Goal: Transaction & Acquisition: Book appointment/travel/reservation

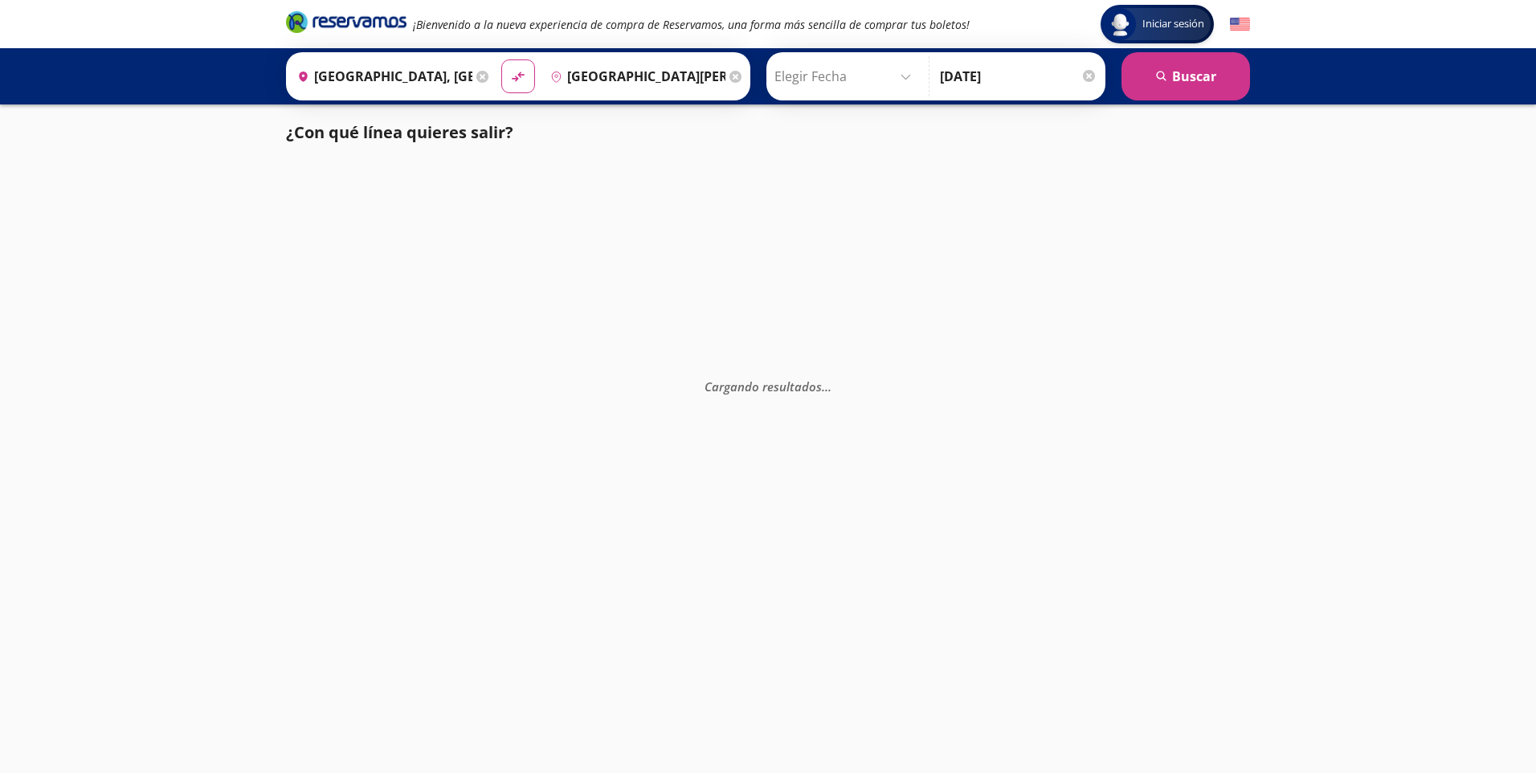
click at [872, 77] on input "Elegir Fecha" at bounding box center [846, 76] width 144 height 40
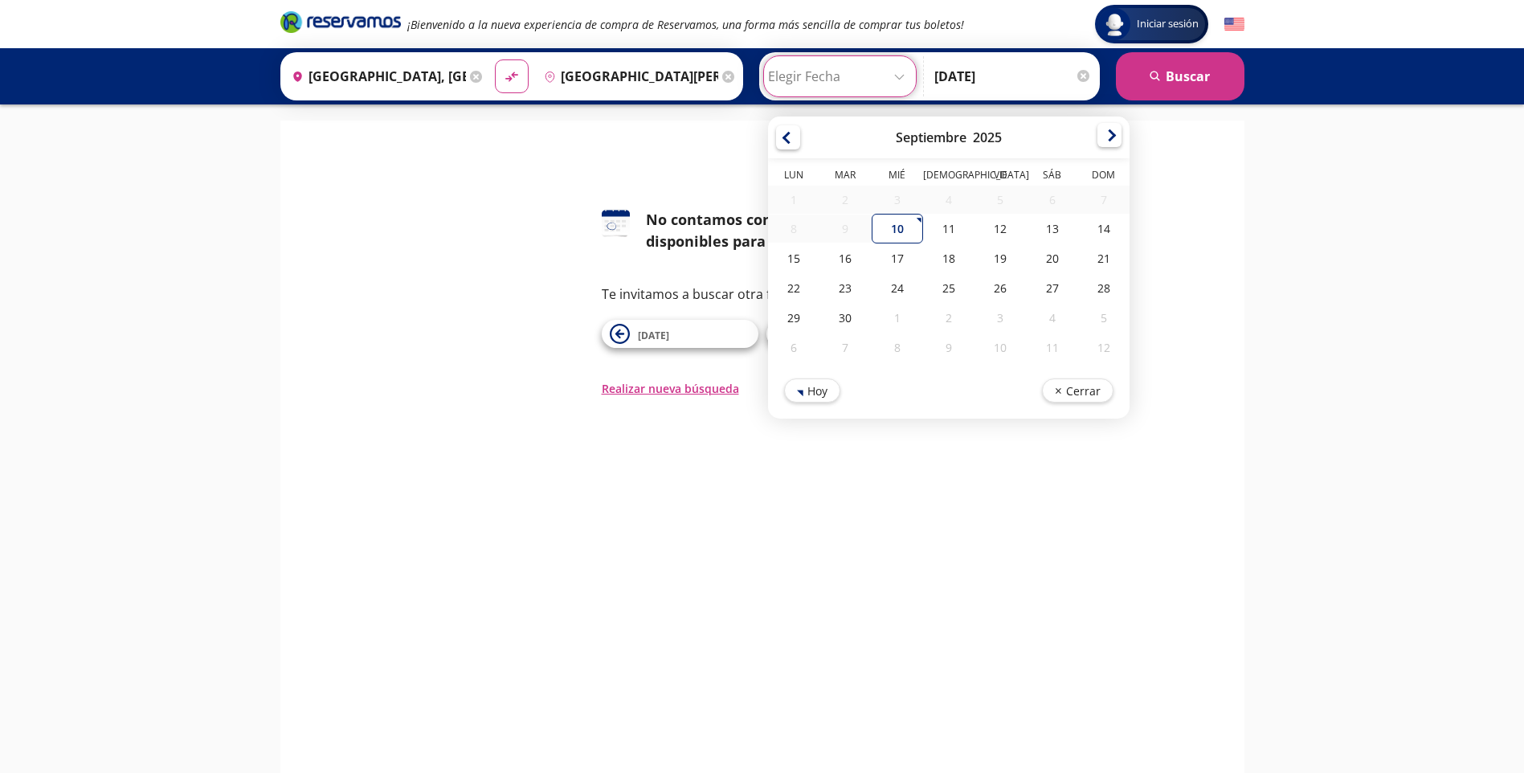
click at [1099, 141] on div at bounding box center [1109, 135] width 24 height 24
click at [1099, 141] on div at bounding box center [1109, 137] width 24 height 24
click at [997, 233] on div "12" at bounding box center [999, 230] width 51 height 30
type input "[DATE]"
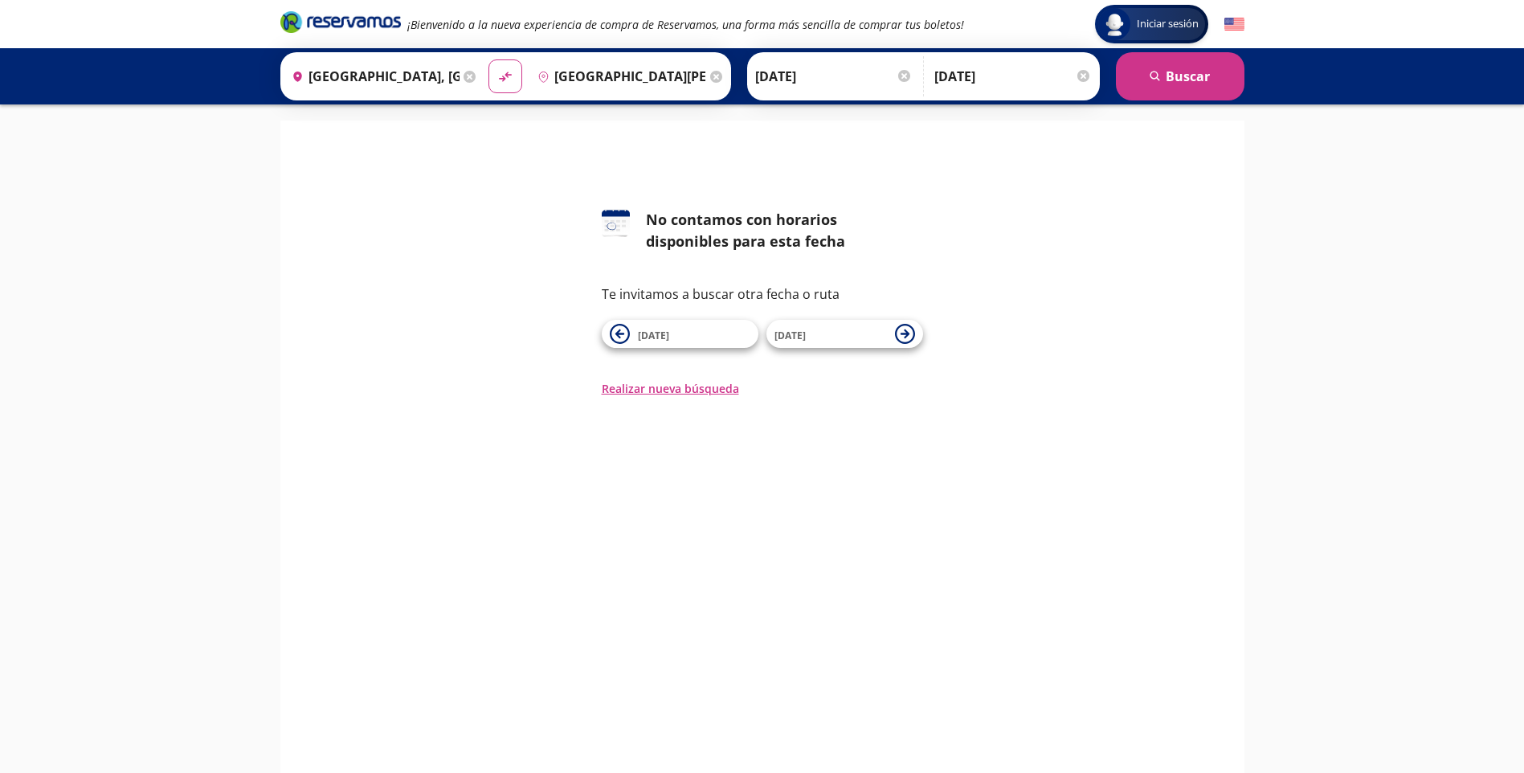
click at [1047, 69] on input "[DATE]" at bounding box center [1012, 76] width 157 height 40
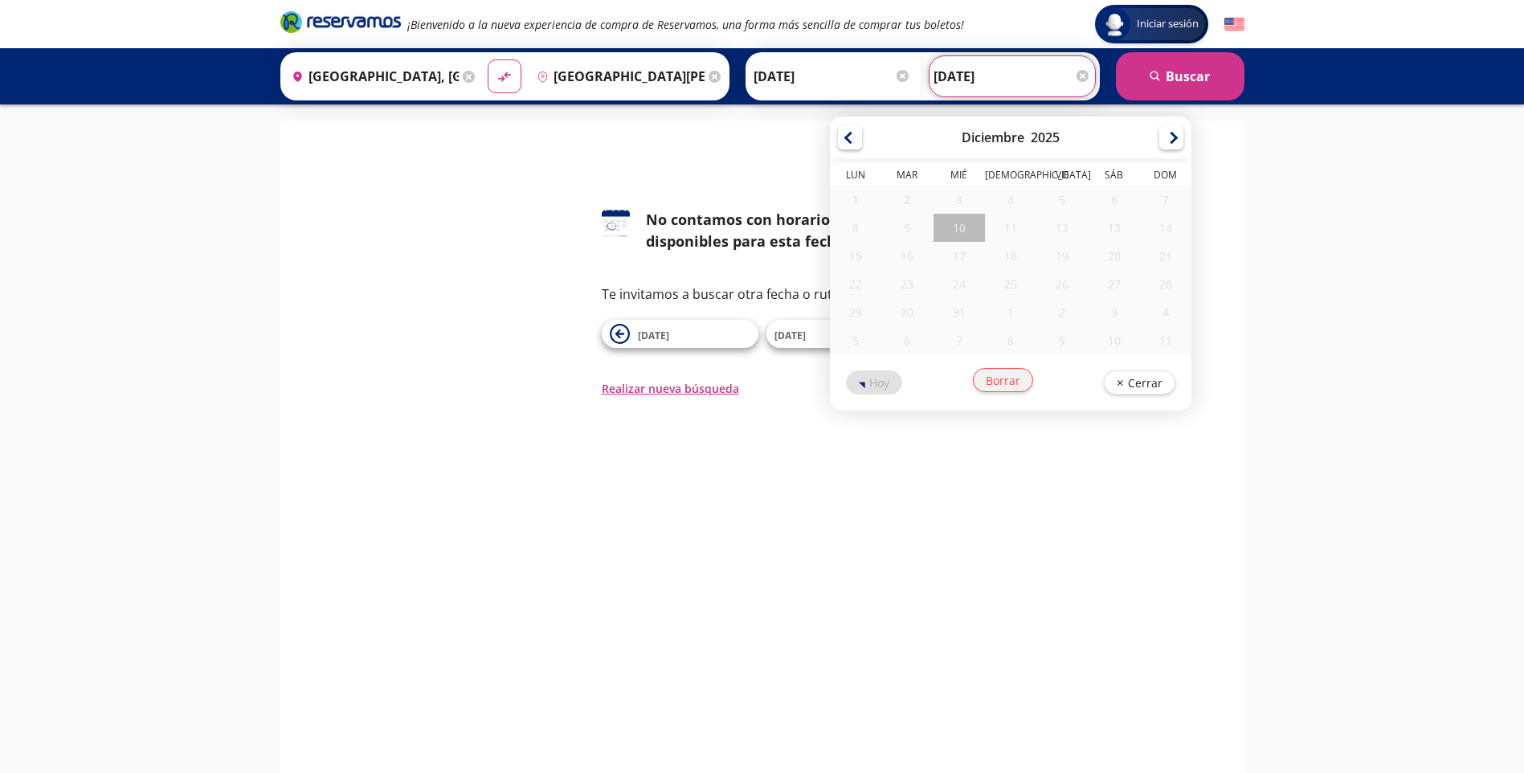
click at [1009, 384] on button "Borrar" at bounding box center [1003, 380] width 60 height 24
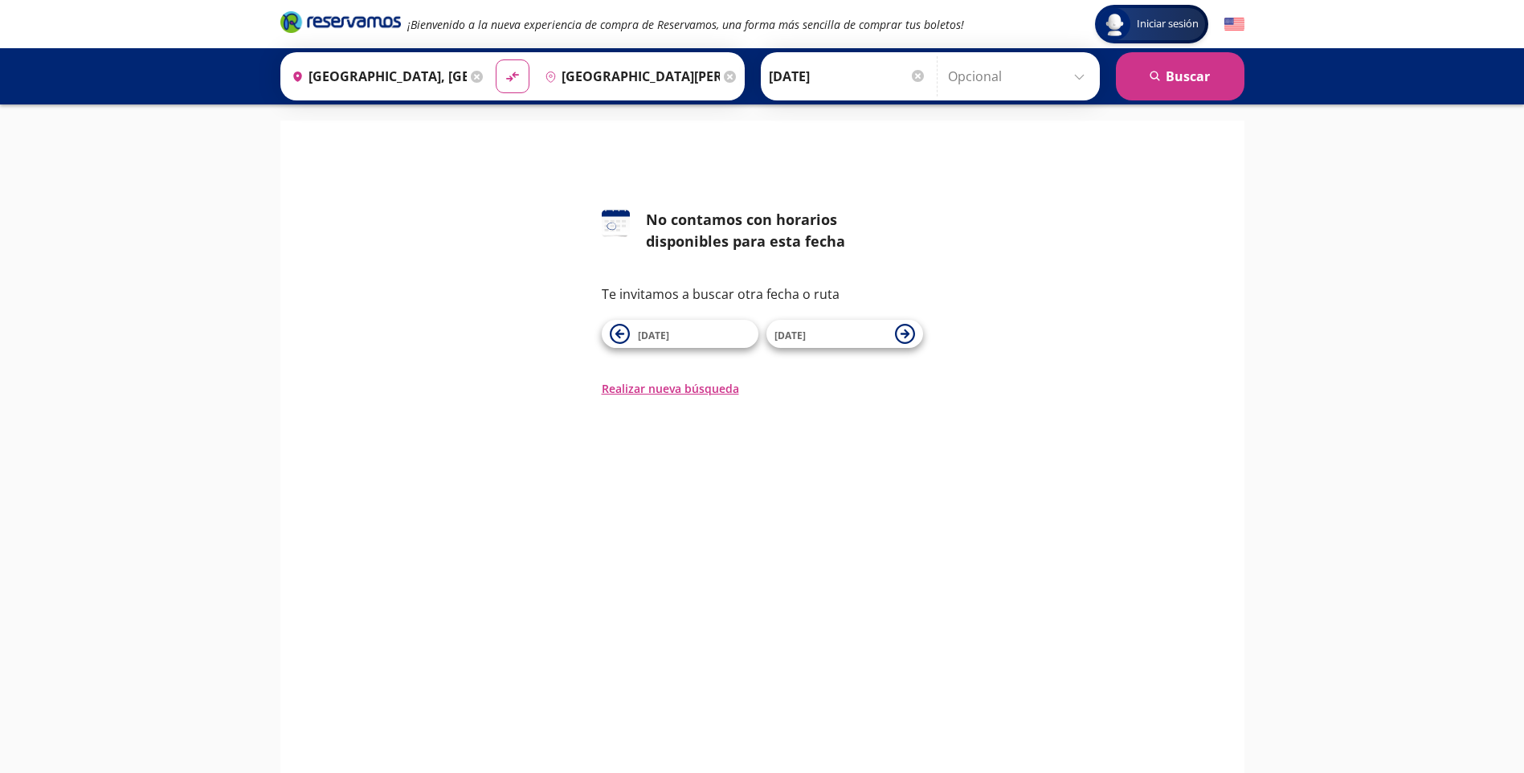
click at [981, 72] on input "Opcional" at bounding box center [1020, 76] width 144 height 40
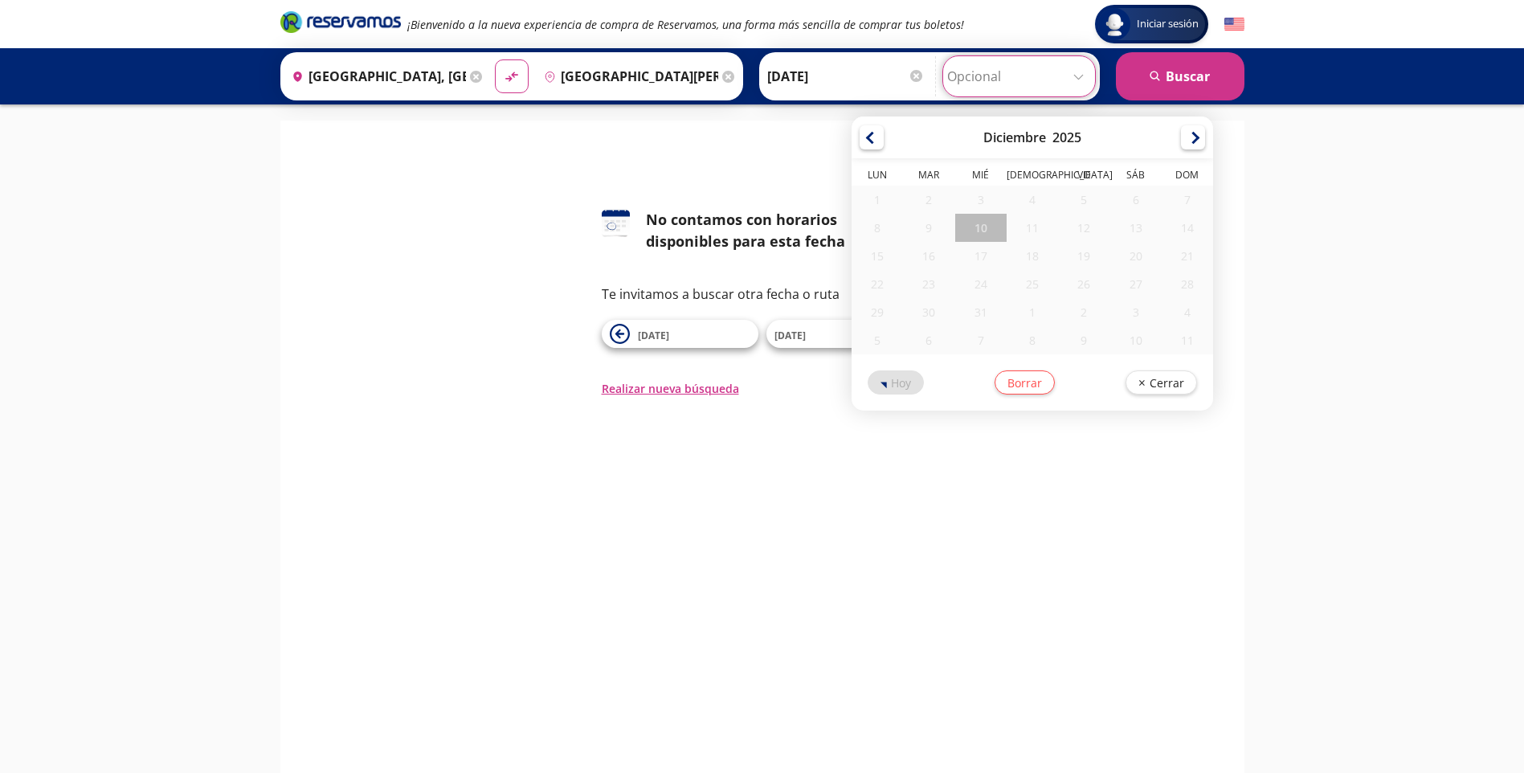
click at [977, 227] on div "10" at bounding box center [980, 228] width 51 height 28
click at [799, 161] on div "126 No contamos con horarios disponibles para esta fecha Te invitamos a buscar …" at bounding box center [762, 267] width 940 height 260
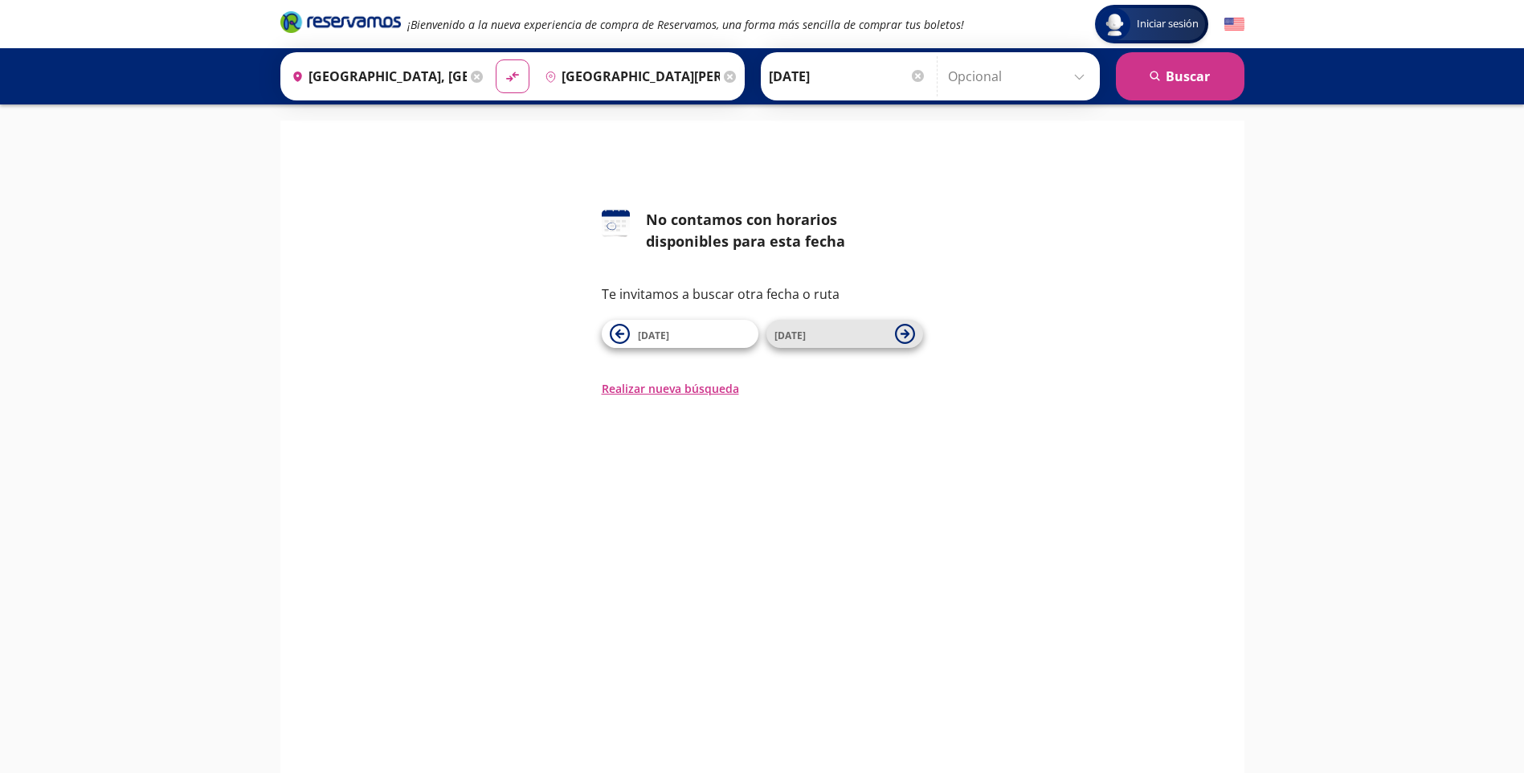
click at [913, 336] on icon at bounding box center [905, 334] width 20 height 20
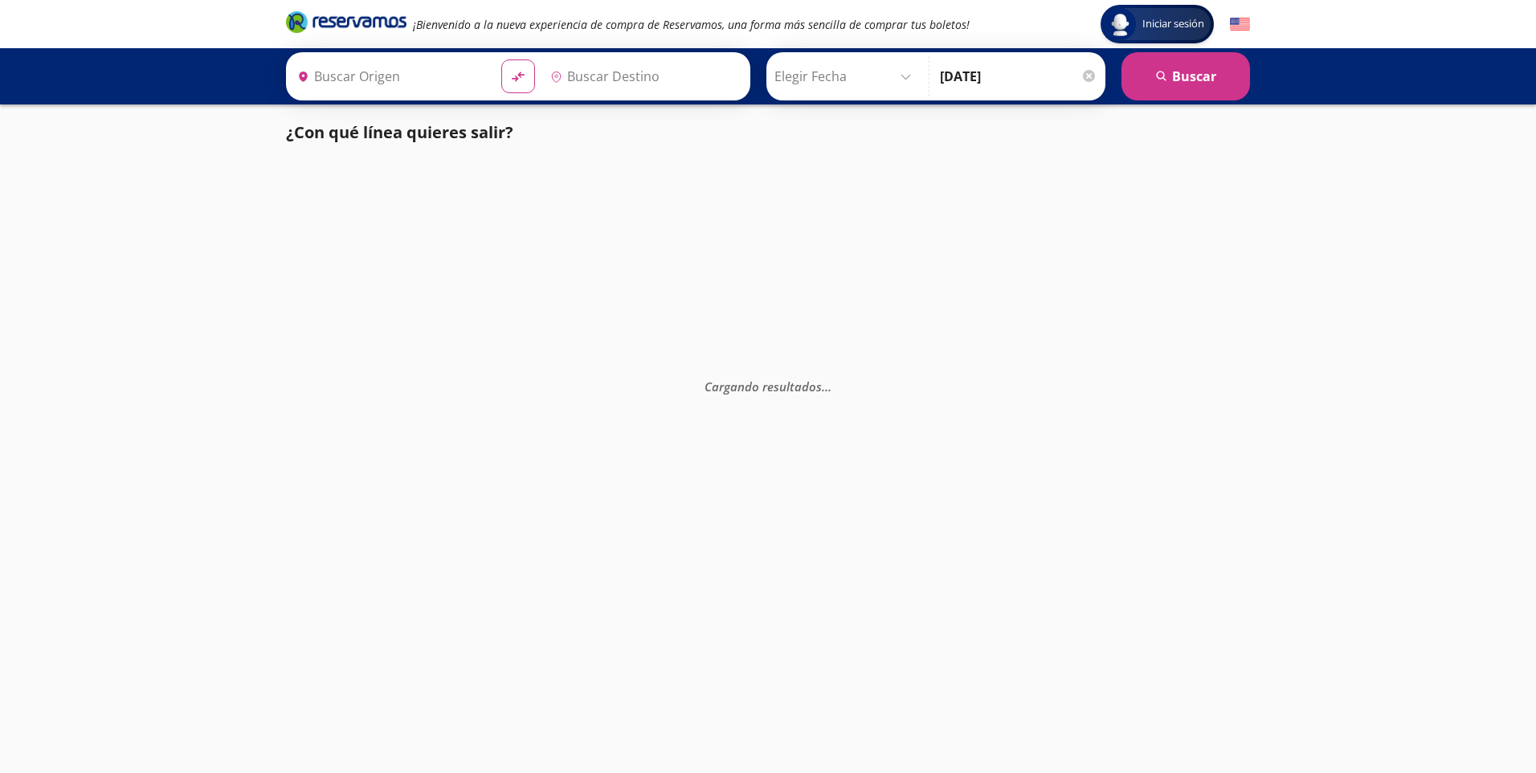
type input "[GEOGRAPHIC_DATA][PERSON_NAME], [GEOGRAPHIC_DATA][PERSON_NAME]"
type input "[GEOGRAPHIC_DATA], [GEOGRAPHIC_DATA]"
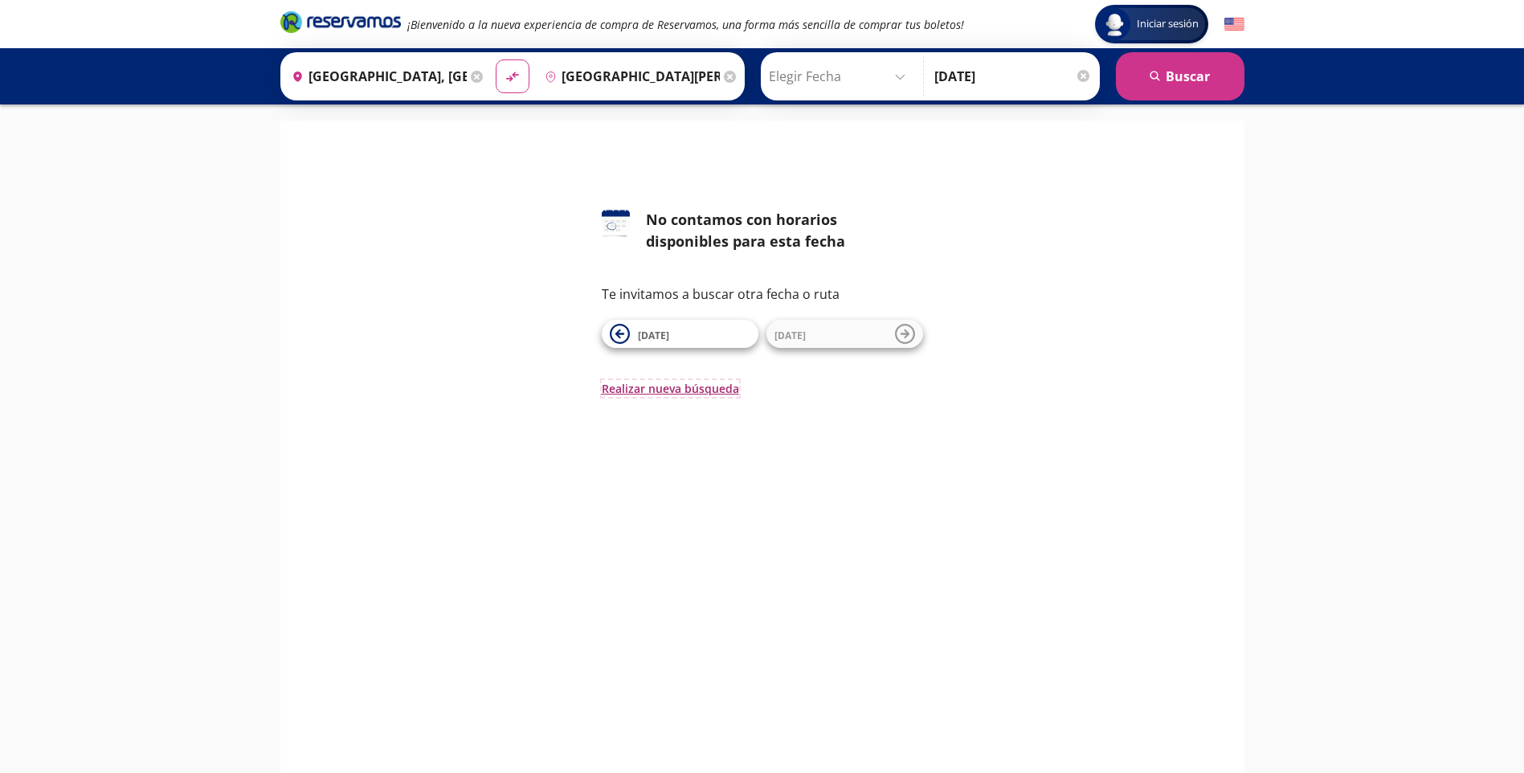
click at [651, 389] on button "Realizar nueva búsqueda" at bounding box center [670, 388] width 137 height 17
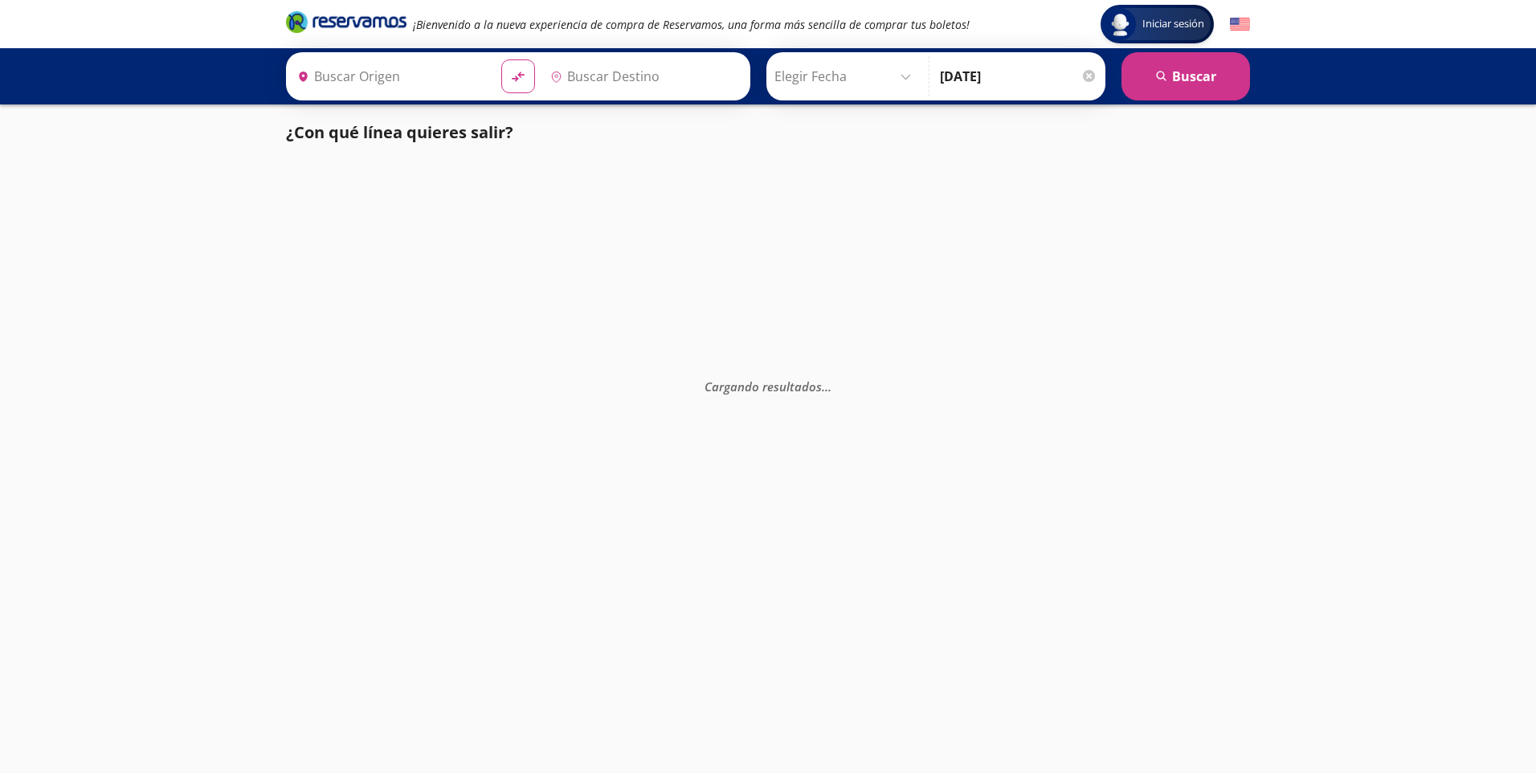
type input "[GEOGRAPHIC_DATA], [GEOGRAPHIC_DATA]"
type input "[GEOGRAPHIC_DATA][PERSON_NAME], [GEOGRAPHIC_DATA][PERSON_NAME]"
